Goal: Find specific page/section

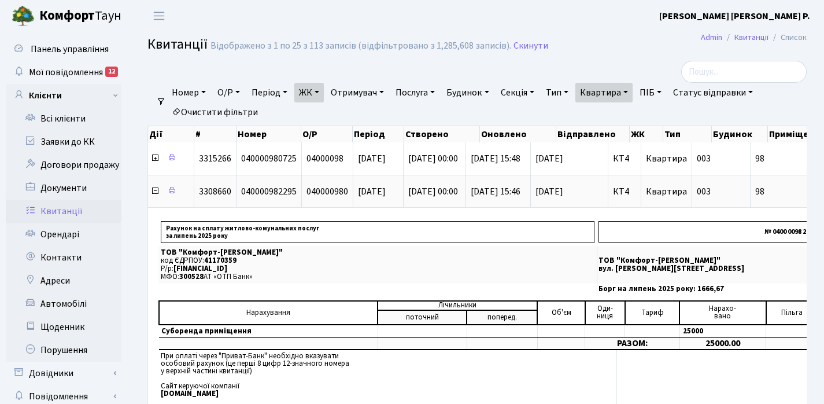
select select "25"
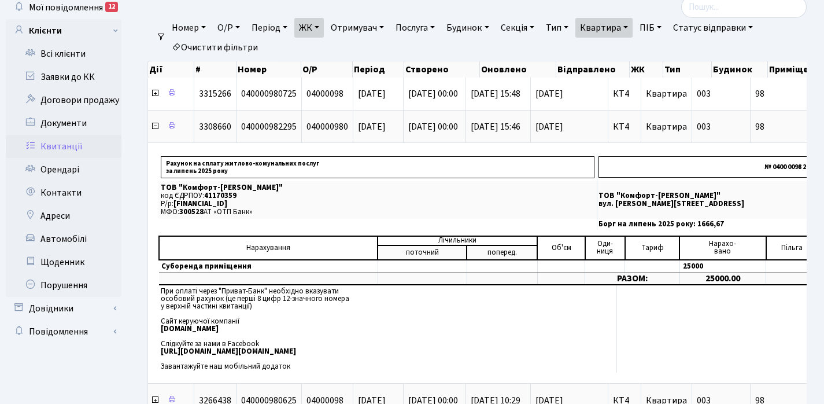
scroll to position [65, 0]
click at [633, 25] on link "Квартира" at bounding box center [603, 28] width 57 height 20
type input "9"
type input "32"
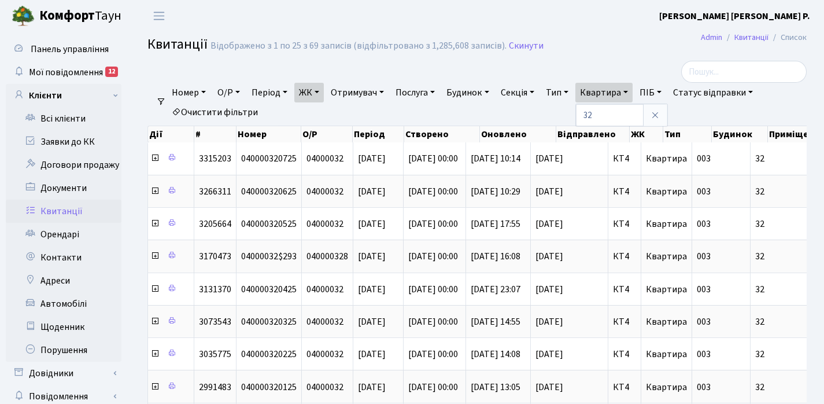
click at [322, 92] on link "ЖК" at bounding box center [308, 93] width 29 height 20
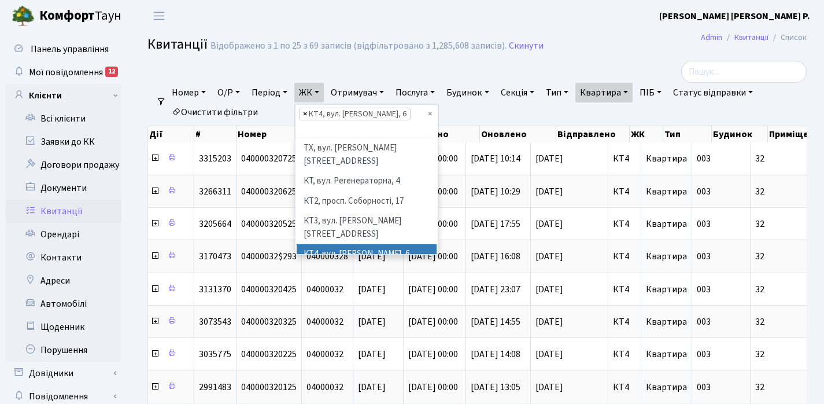
click at [307, 113] on span "×" at bounding box center [305, 114] width 4 height 12
select select
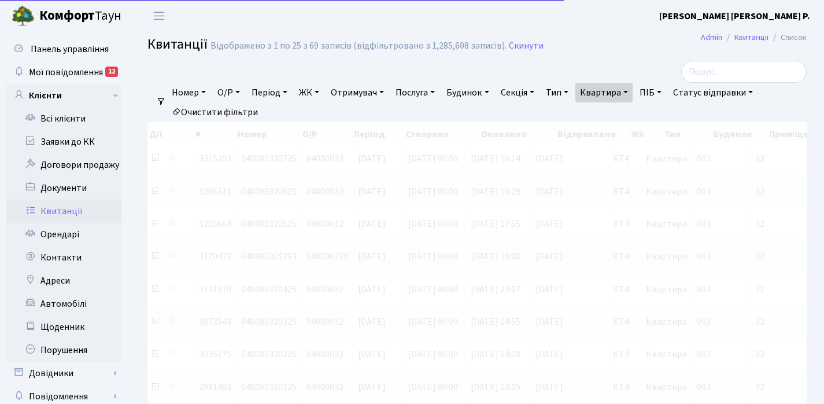
click at [321, 90] on link "ЖК" at bounding box center [308, 93] width 29 height 20
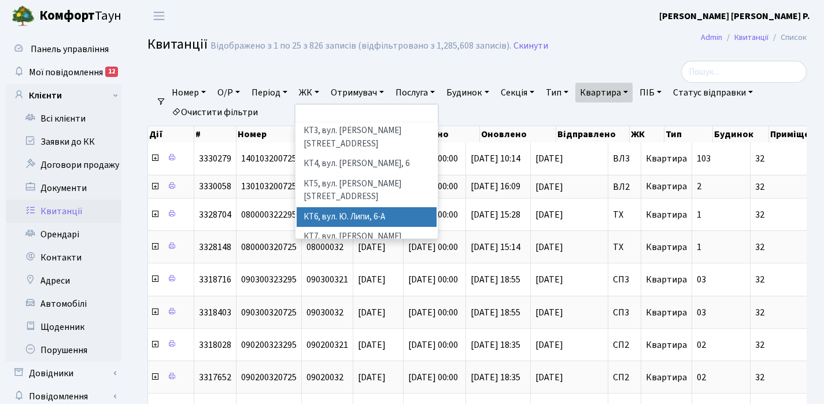
scroll to position [89, 0]
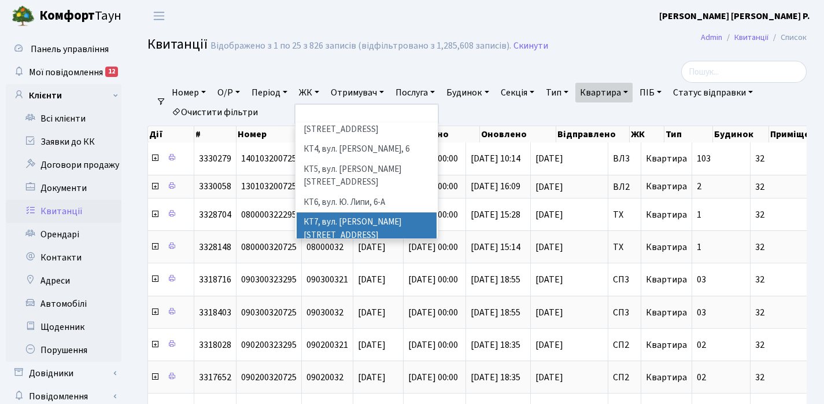
click at [359, 212] on li "КТ7, вул. [PERSON_NAME][STREET_ADDRESS]" at bounding box center [367, 228] width 140 height 33
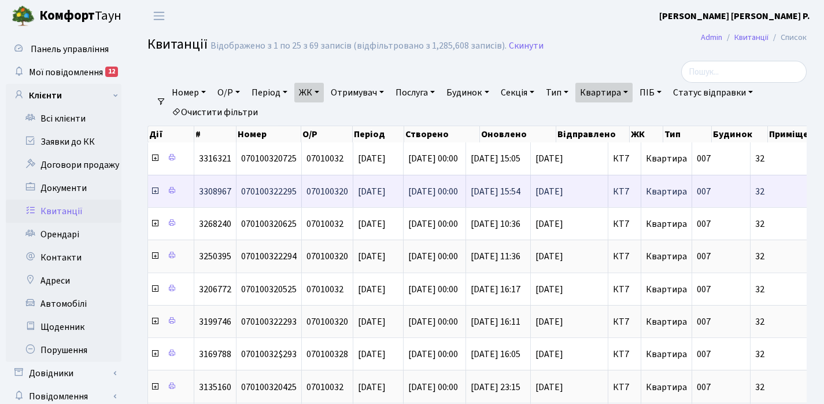
click at [155, 193] on icon at bounding box center [154, 190] width 9 height 9
